Goal: Check status: Check status

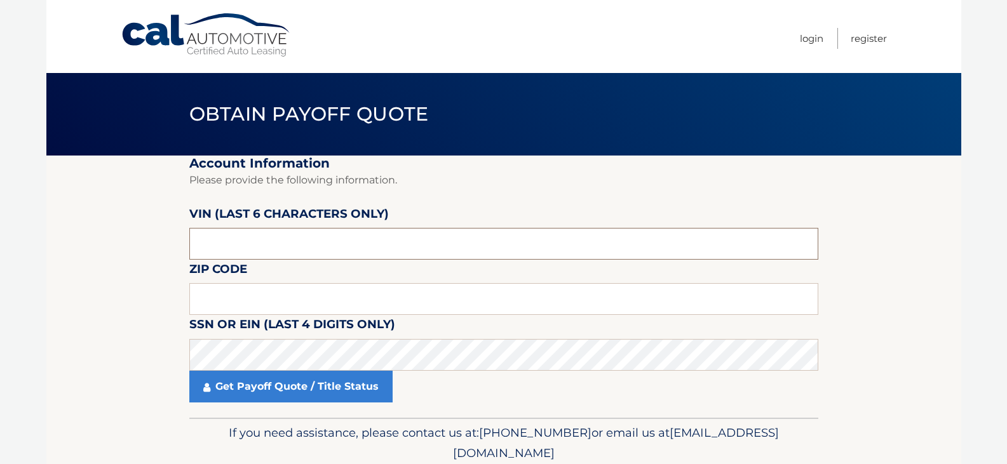
click at [267, 246] on input "text" at bounding box center [503, 244] width 629 height 32
type input "033137"
click at [261, 298] on input "text" at bounding box center [503, 299] width 629 height 32
type input "11704"
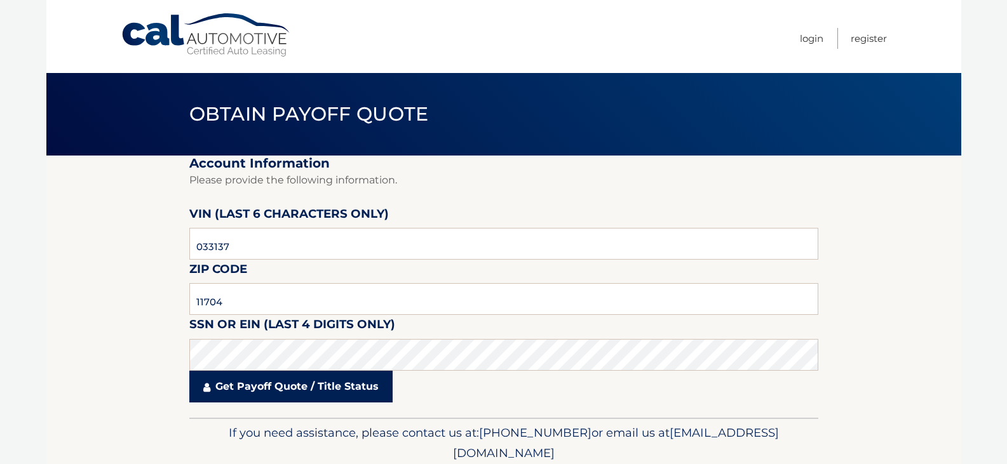
click at [313, 380] on link "Get Payoff Quote / Title Status" at bounding box center [290, 387] width 203 height 32
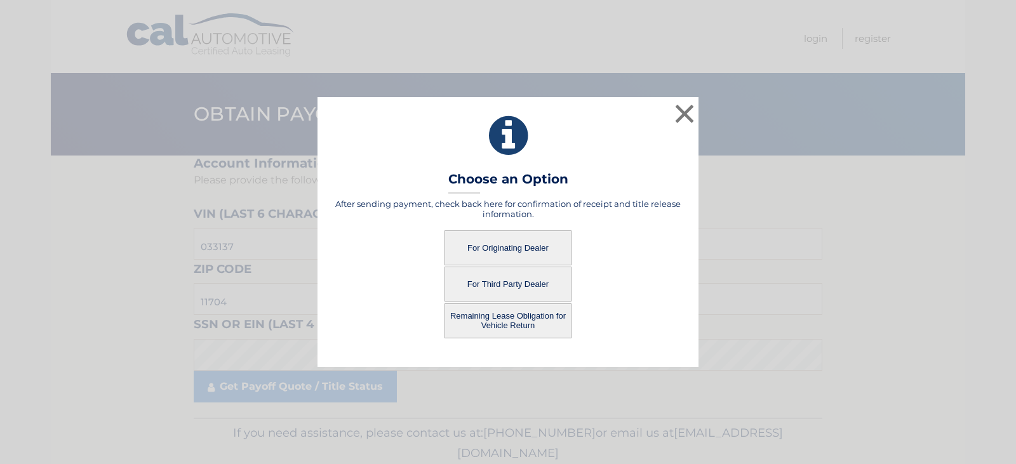
click at [514, 245] on button "For Originating Dealer" at bounding box center [508, 248] width 127 height 35
click at [492, 246] on button "For Originating Dealer" at bounding box center [508, 248] width 127 height 35
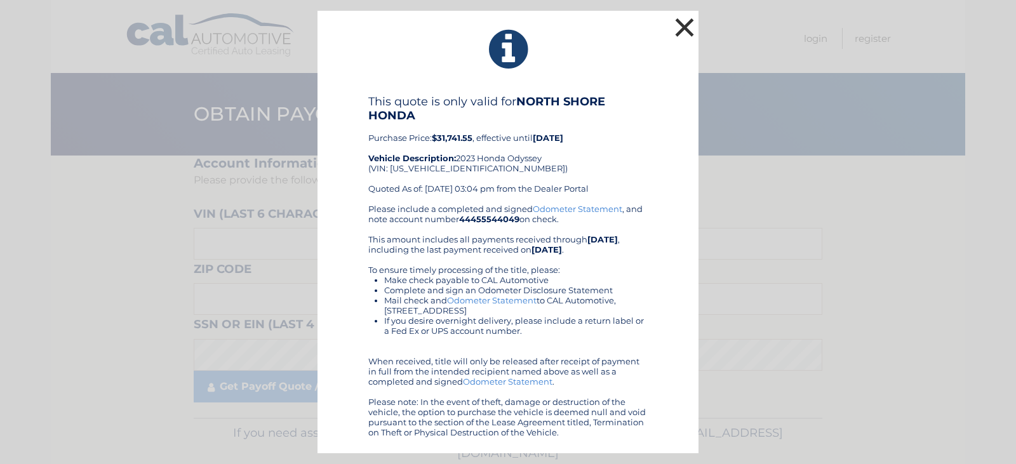
click at [678, 22] on button "×" at bounding box center [684, 27] width 25 height 25
